Goal: Feedback & Contribution: Submit feedback/report problem

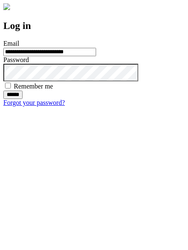
type input "**********"
click at [23, 99] on input "******" at bounding box center [12, 94] width 19 height 8
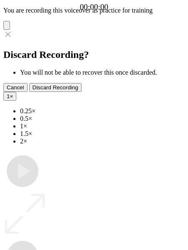
type input "**********"
